Goal: Information Seeking & Learning: Learn about a topic

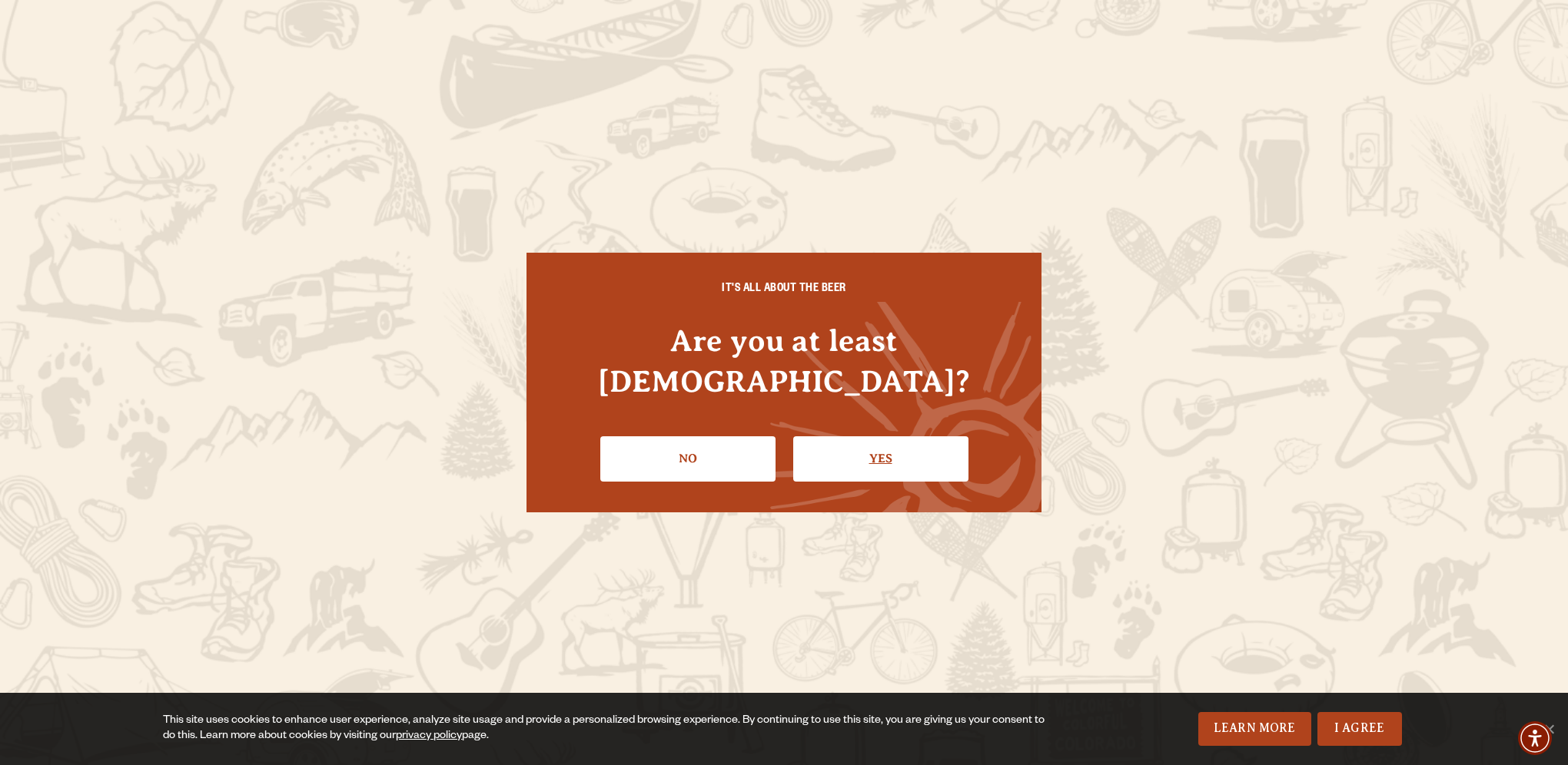
click at [927, 437] on link "Yes" at bounding box center [881, 458] width 175 height 45
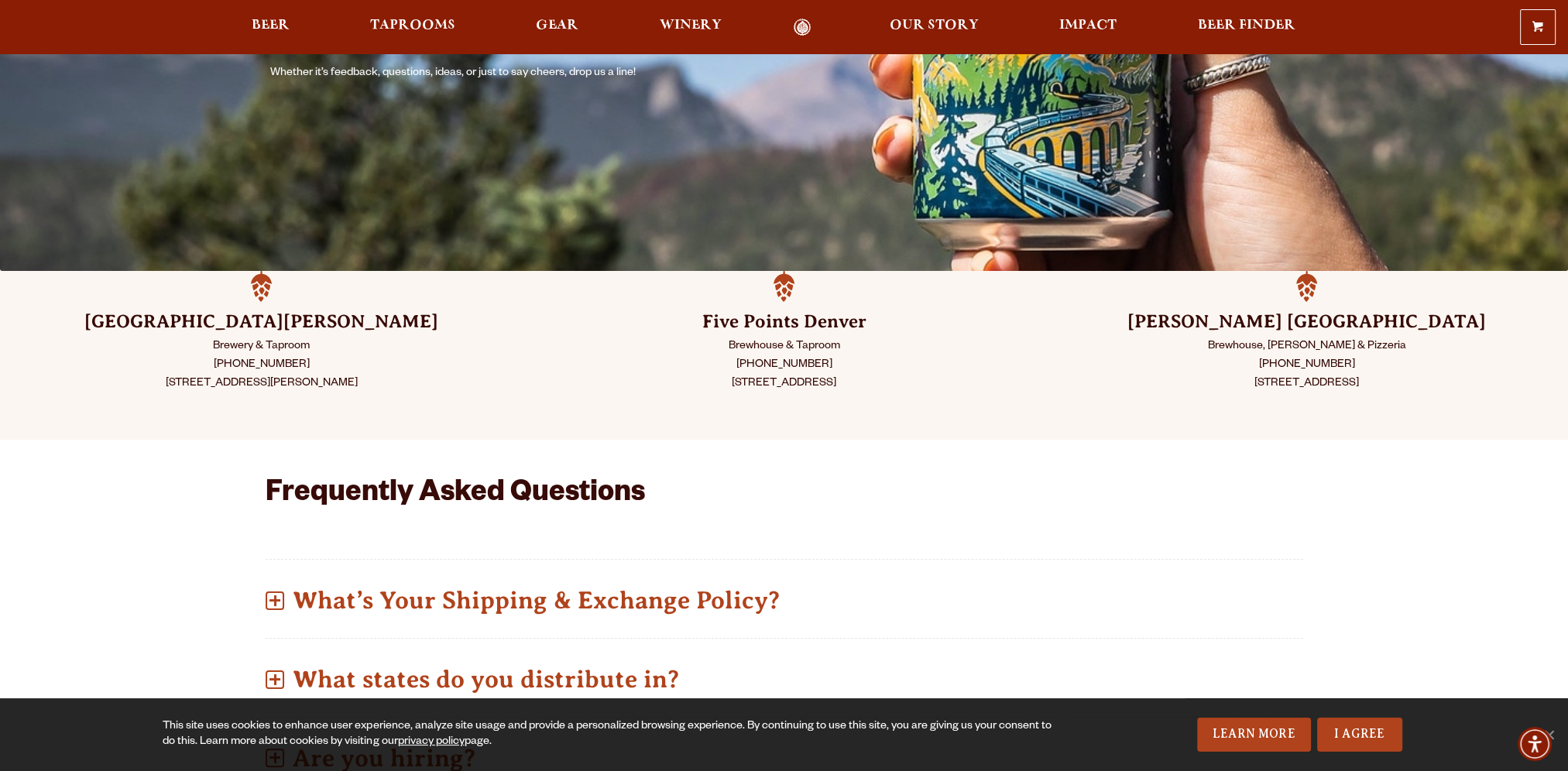
scroll to position [309, 0]
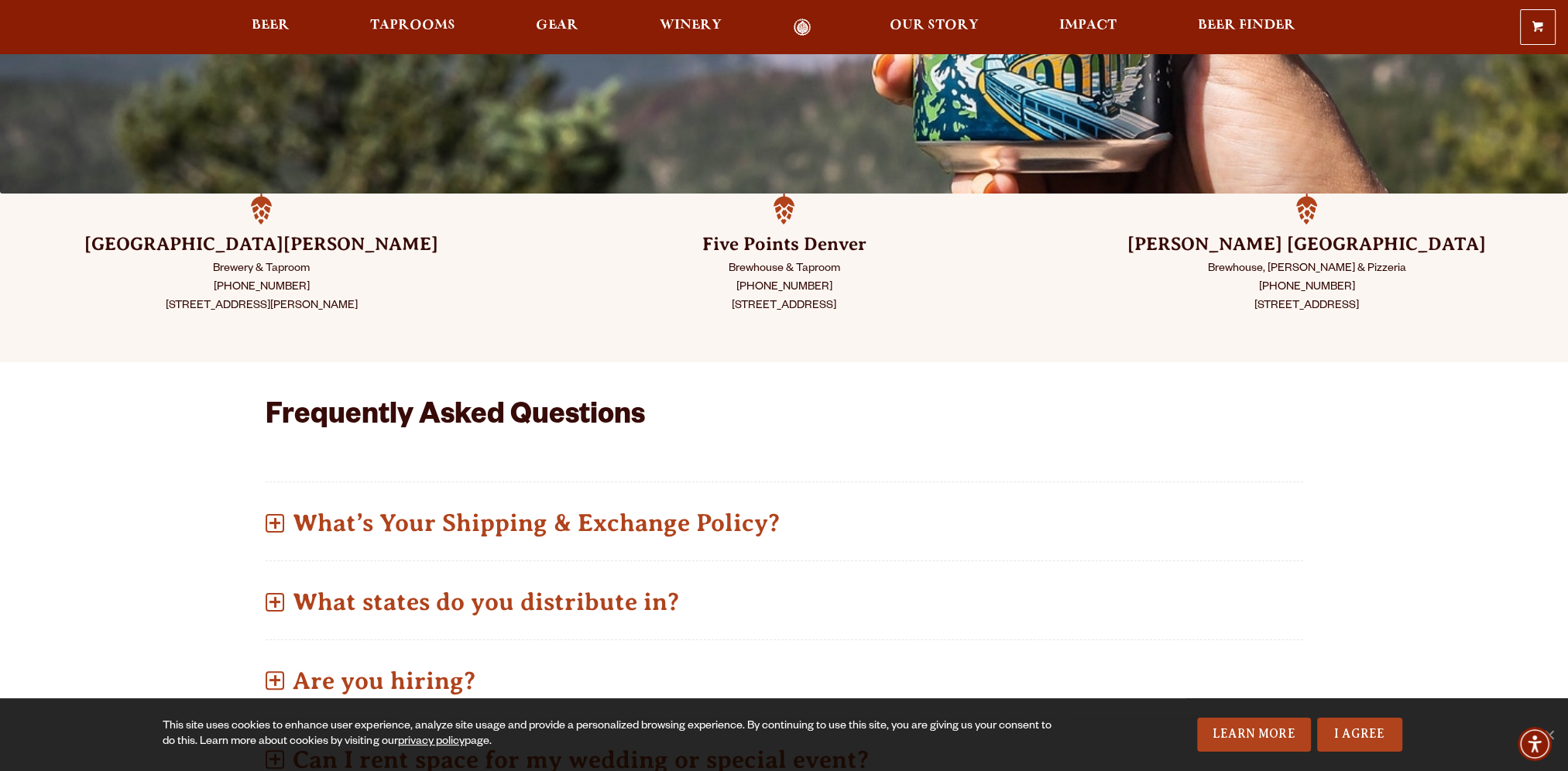
drag, startPoint x: 934, startPoint y: 441, endPoint x: 804, endPoint y: 353, distance: 157.0
click at [804, 353] on div "Five Points Denver Brewhouse & Taproom (720) 795-7862 2945 Larimer St. Denver, …" at bounding box center [784, 277] width 523 height 169
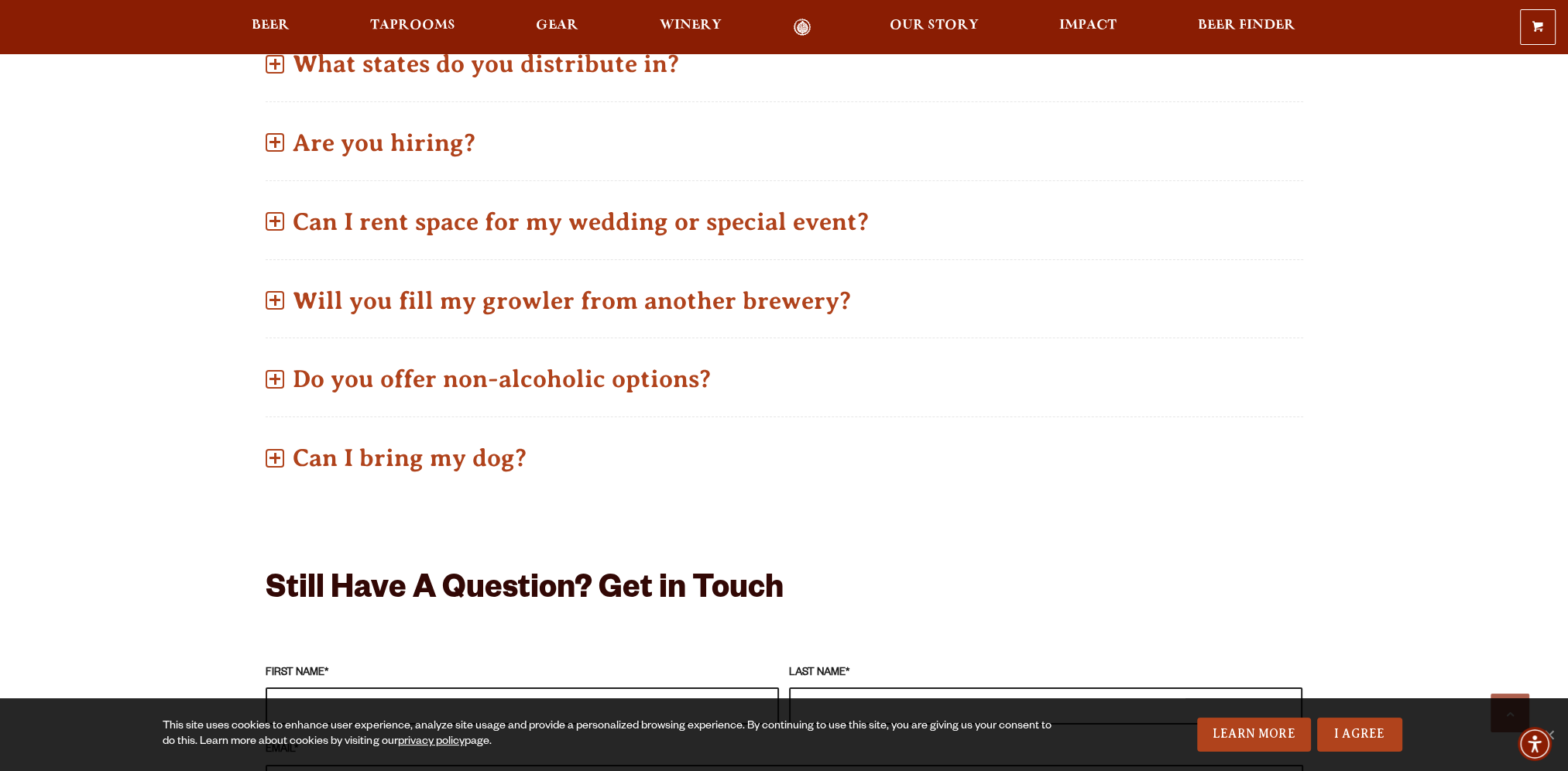
scroll to position [851, 0]
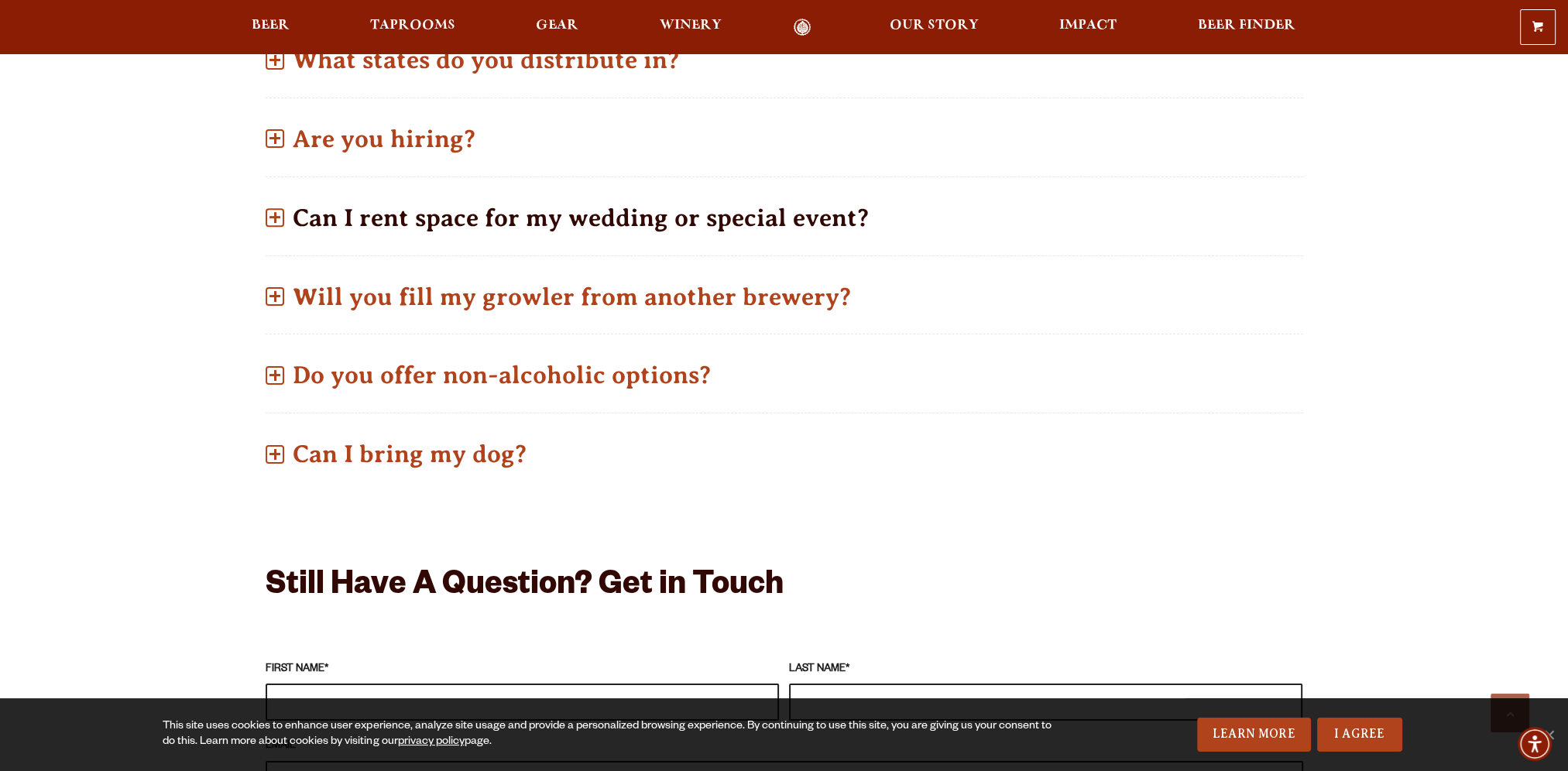
click at [790, 217] on p "Can I rent space for my wedding or special event?" at bounding box center [784, 218] width 1037 height 55
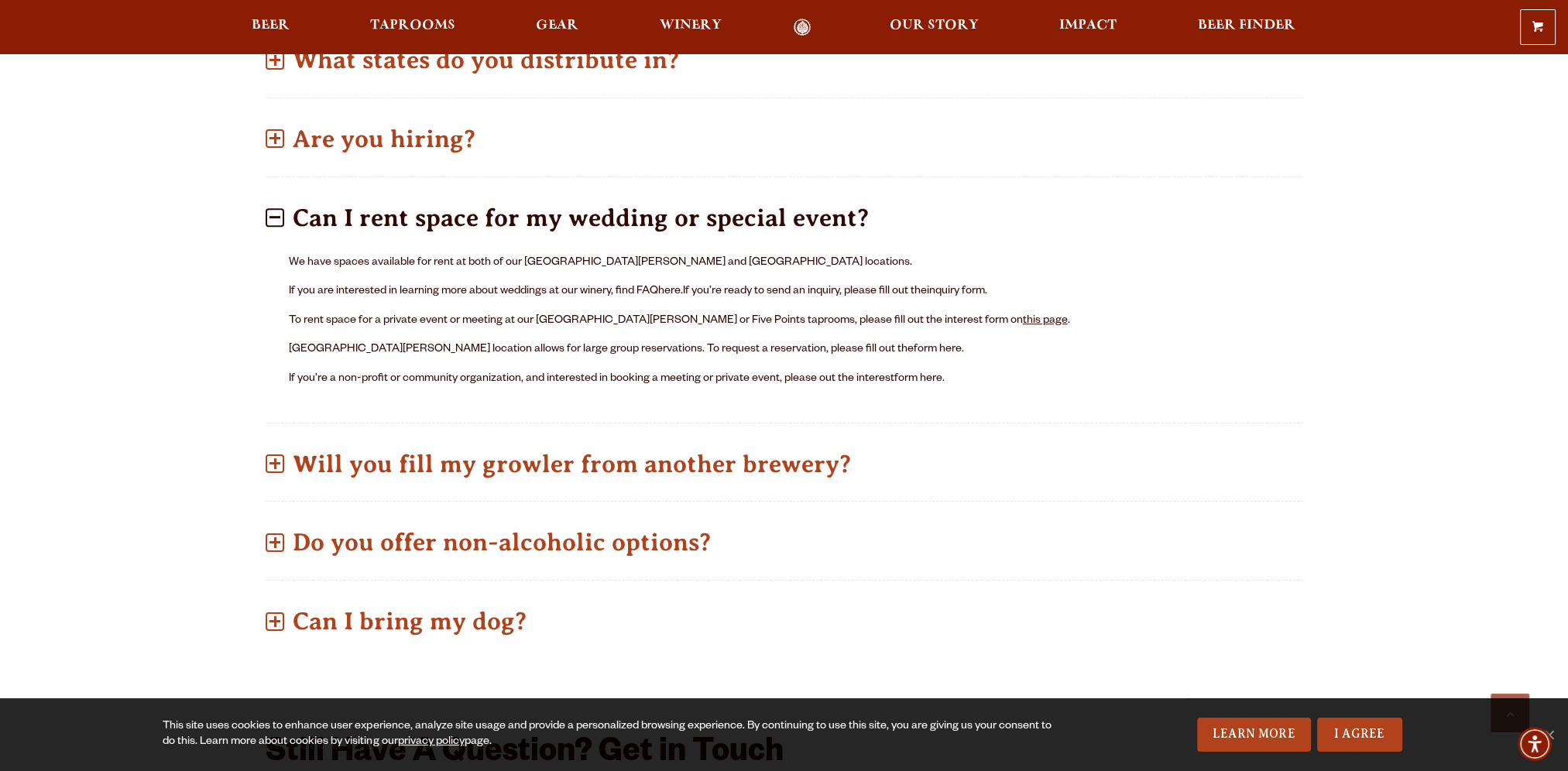
click at [1023, 319] on link "this page" at bounding box center [1045, 321] width 45 height 13
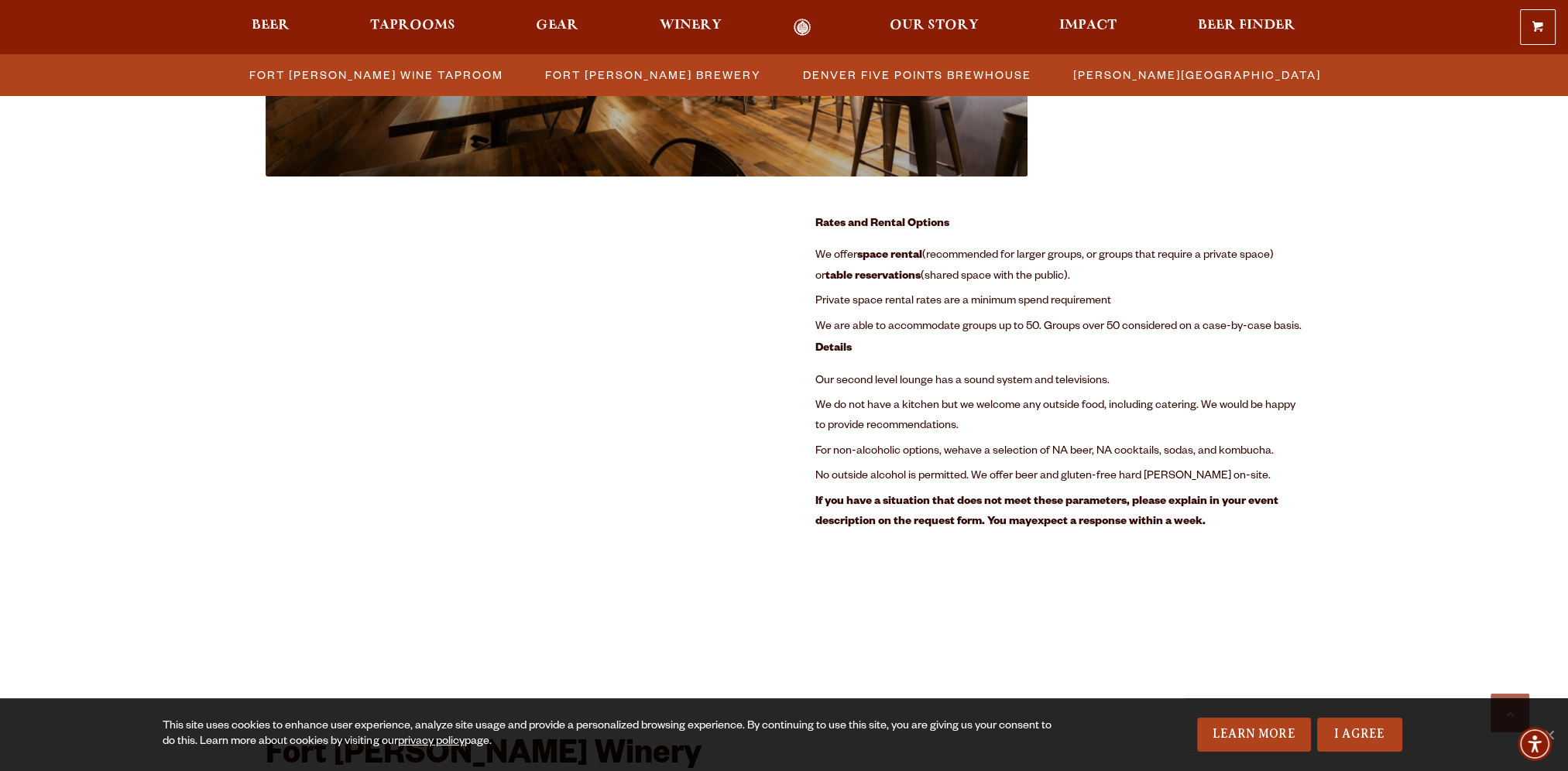
scroll to position [1935, 0]
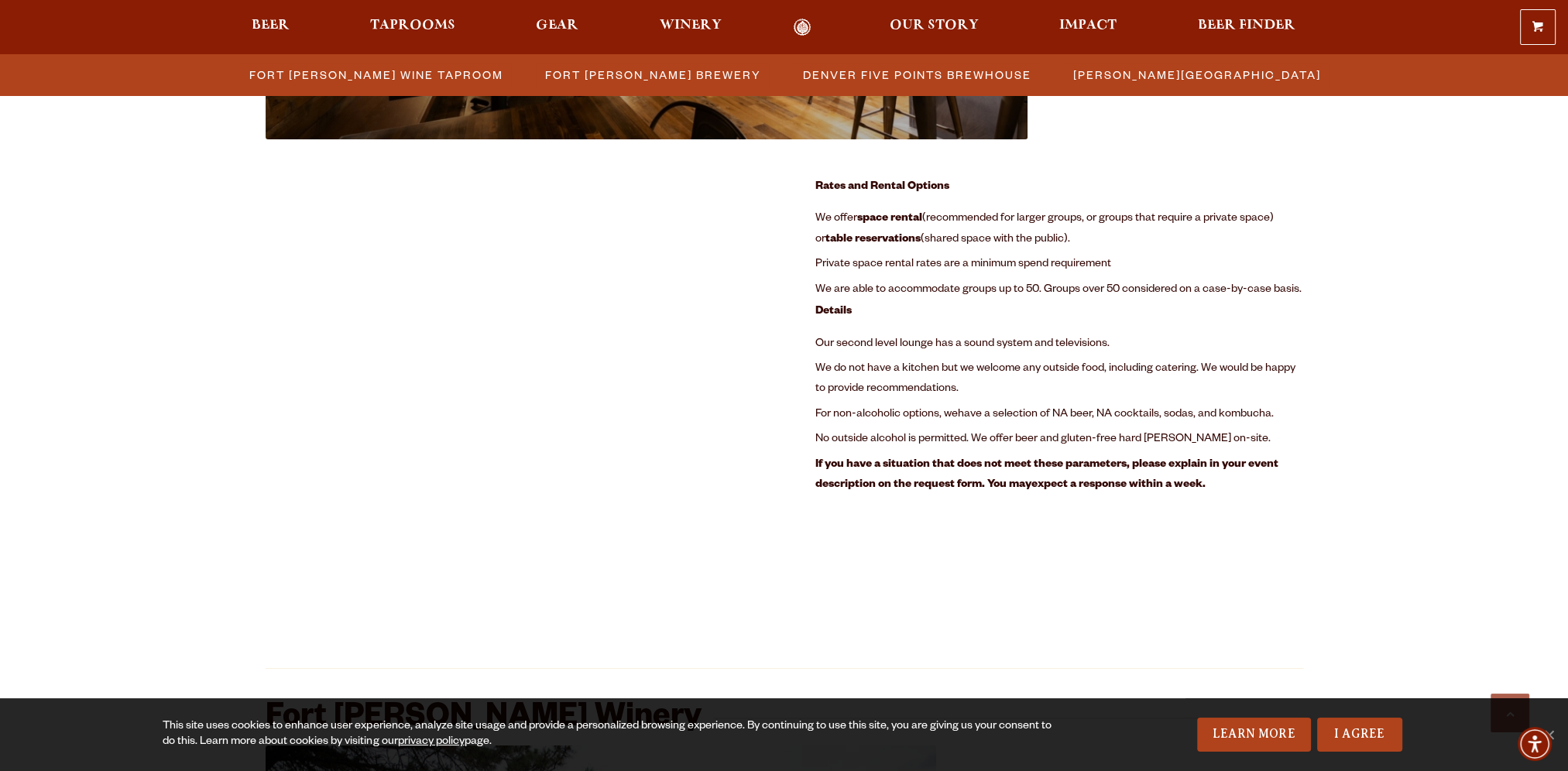
scroll to position [2012, 0]
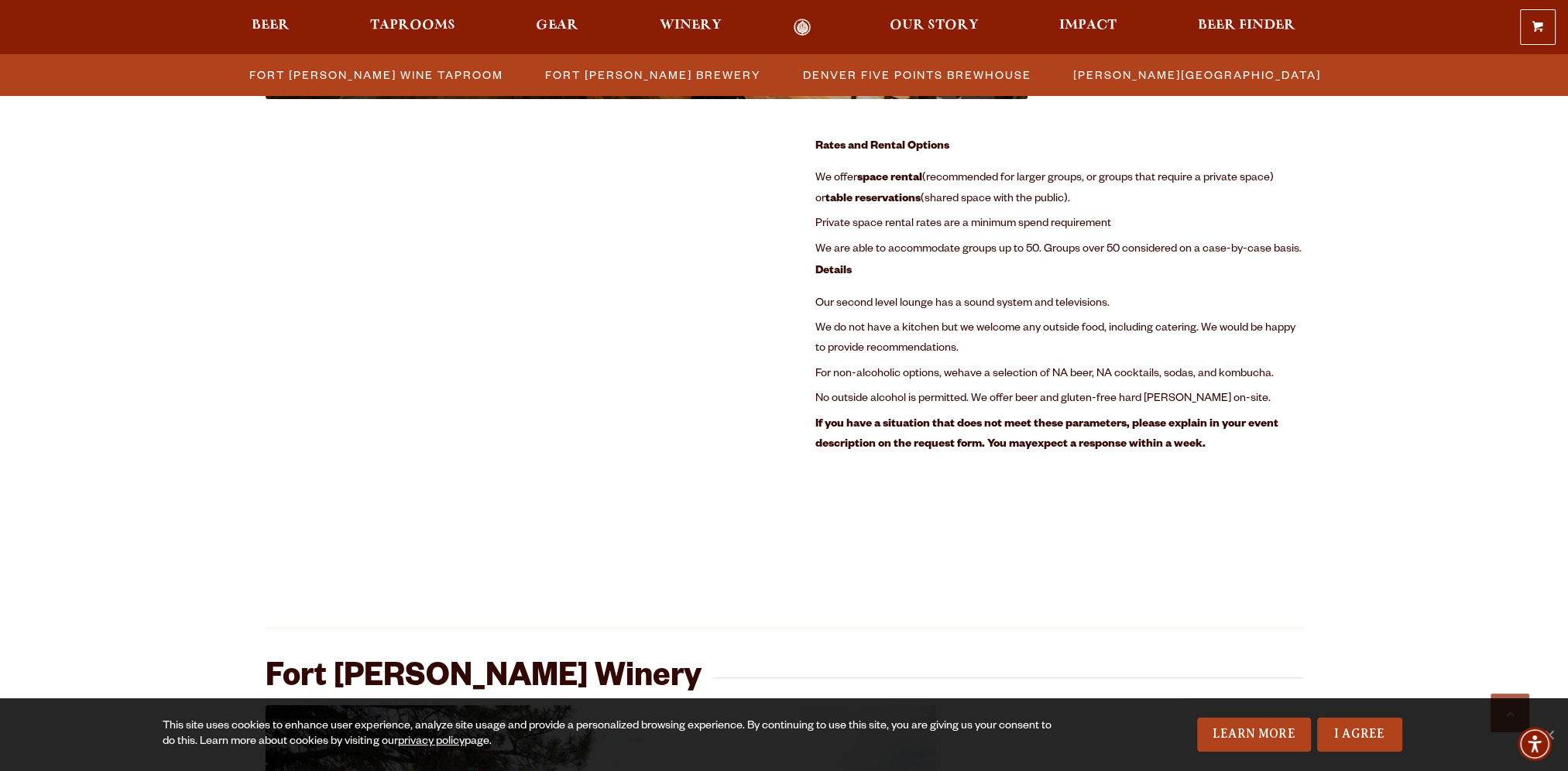
click at [928, 535] on div "Fort Collins Brewery Previous Next 1 2 Loading… Room Details: Rental rate – $10…" at bounding box center [784, 467] width 1037 height 3619
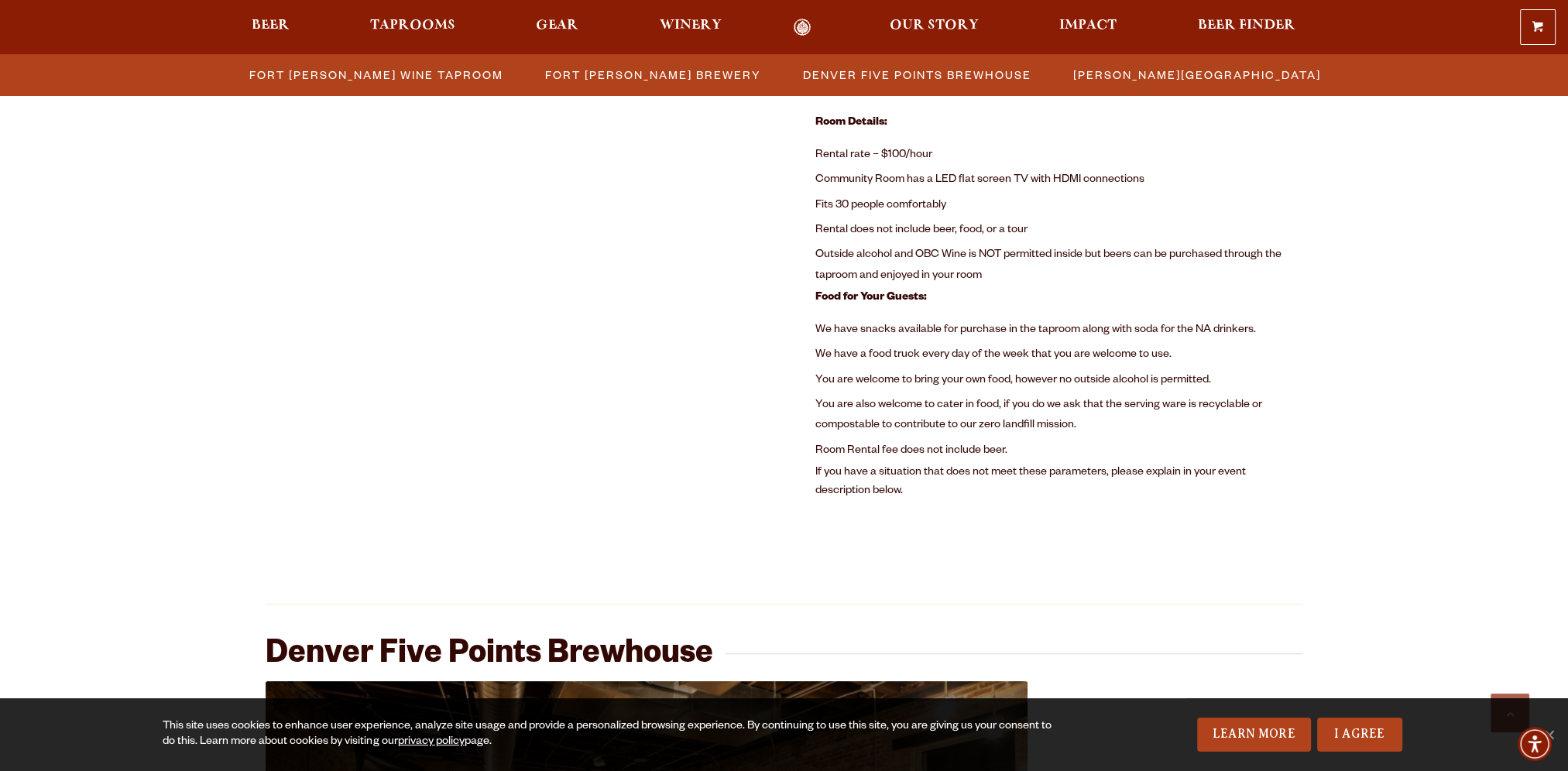
scroll to position [1084, 0]
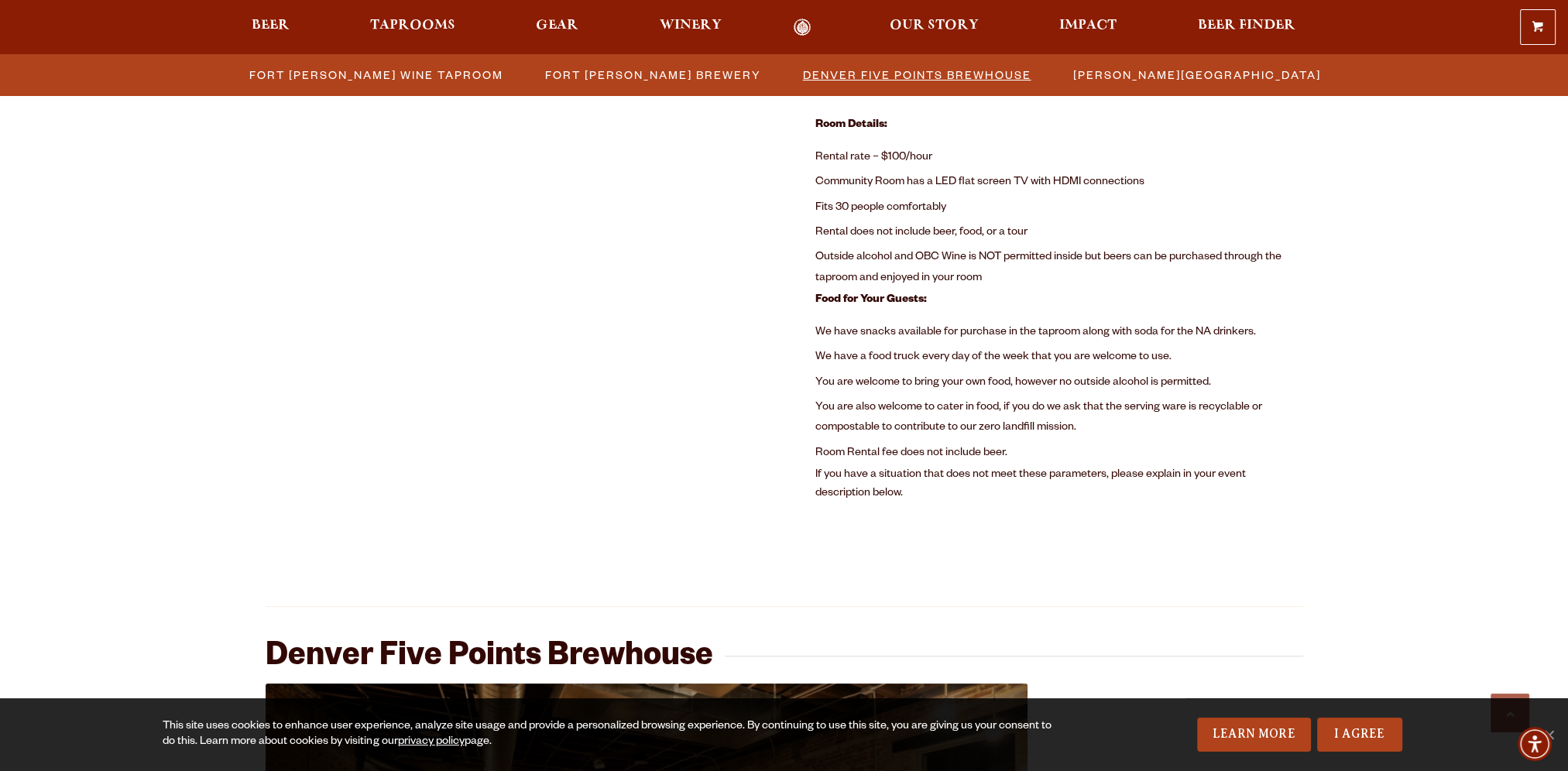
click at [959, 74] on span "Denver Five Points Brewhouse" at bounding box center [917, 75] width 229 height 22
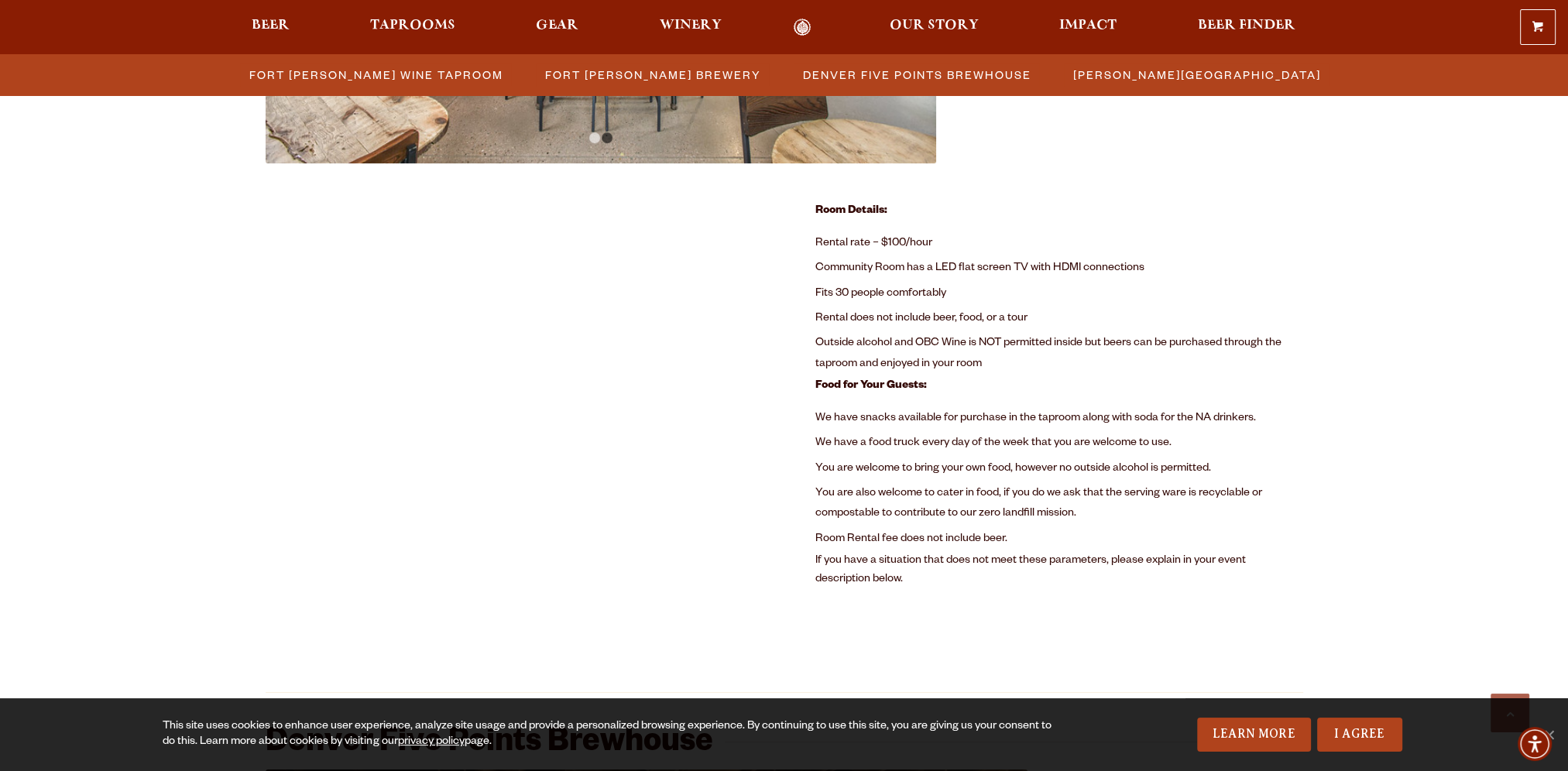
scroll to position [876, 0]
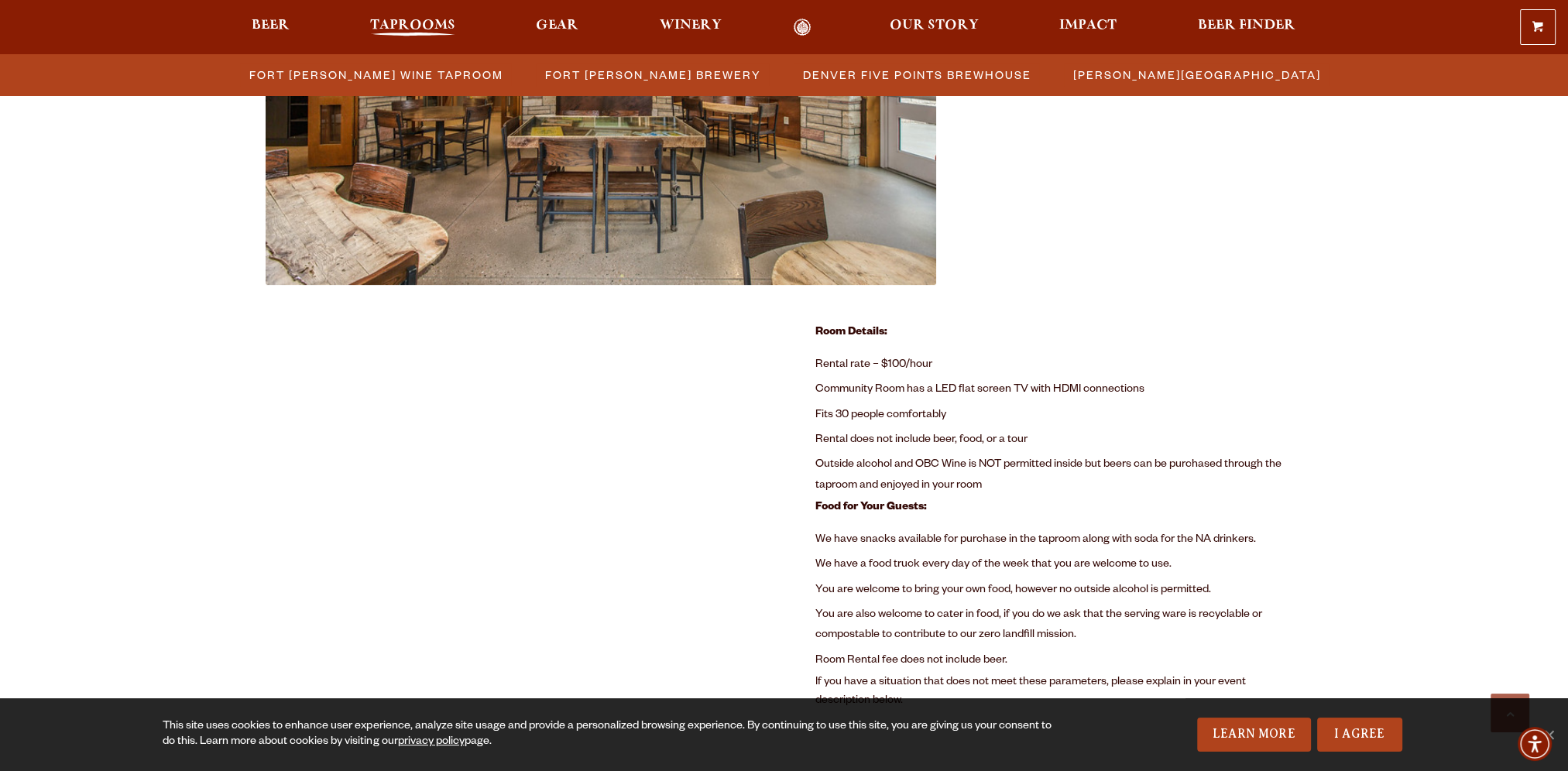
click at [409, 31] on span "Taprooms" at bounding box center [413, 25] width 85 height 13
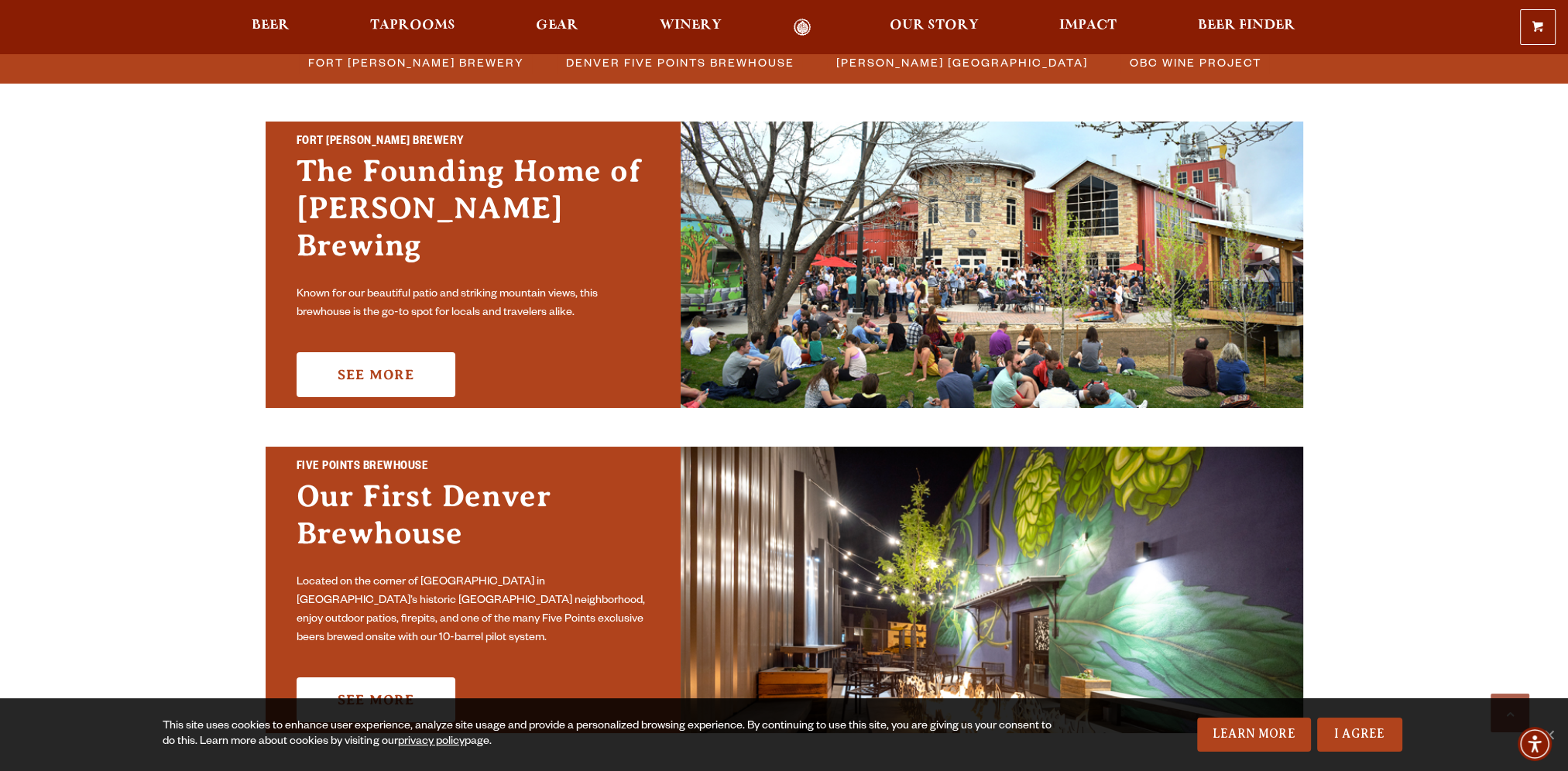
scroll to position [464, 0]
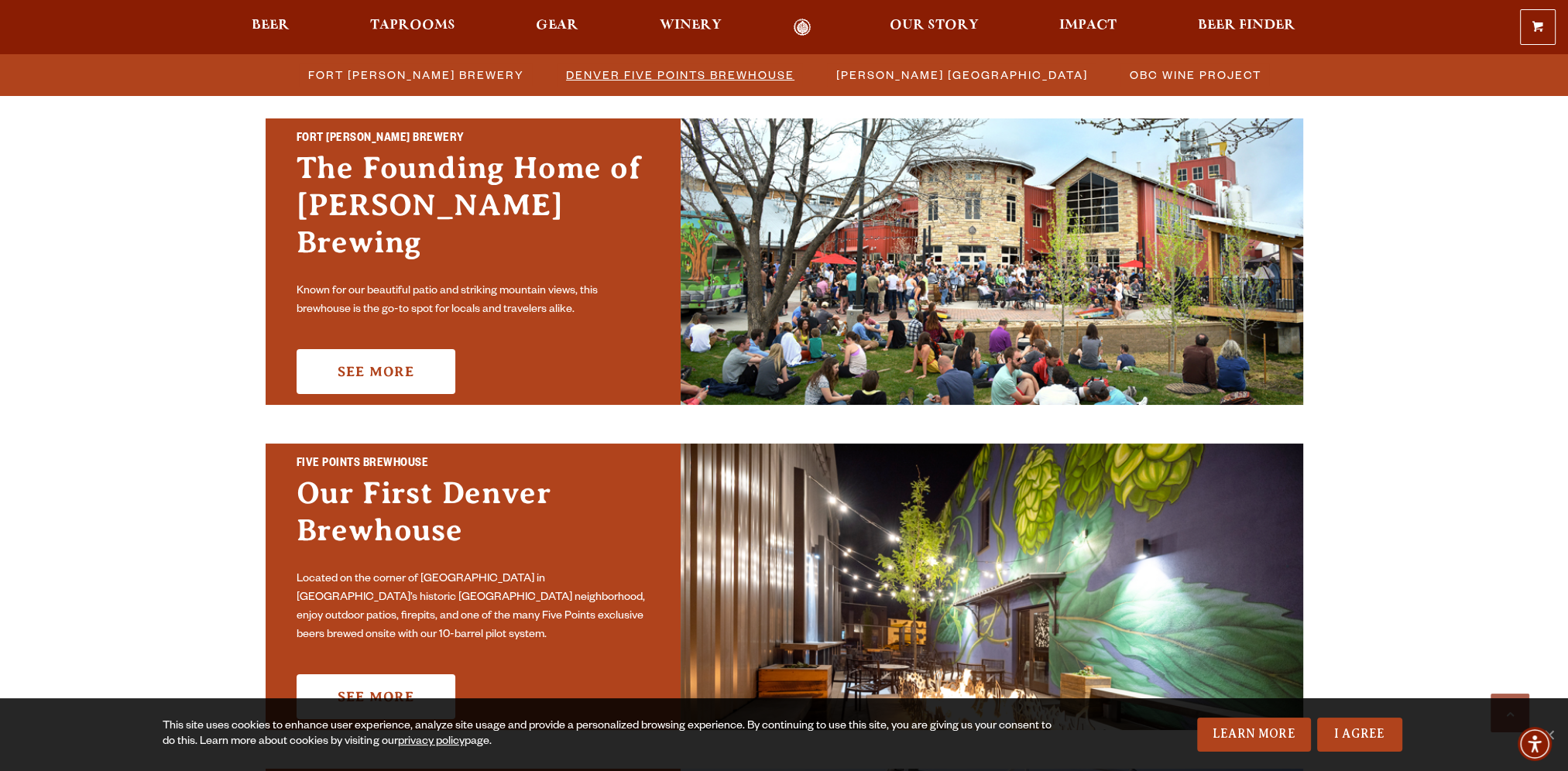
click at [622, 79] on span "Denver Five Points Brewhouse" at bounding box center [681, 75] width 229 height 22
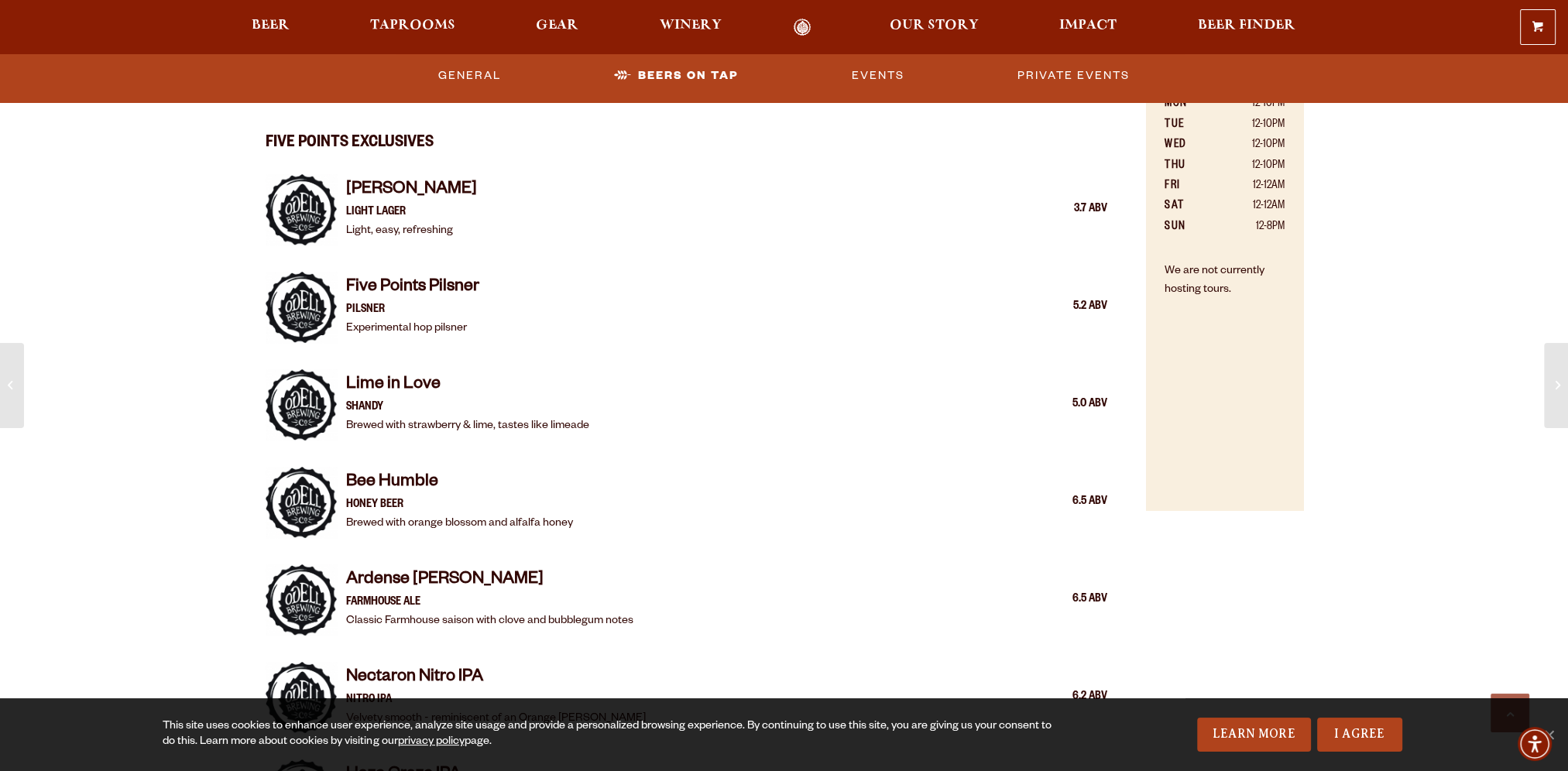
scroll to position [1239, 0]
